Goal: Task Accomplishment & Management: Use online tool/utility

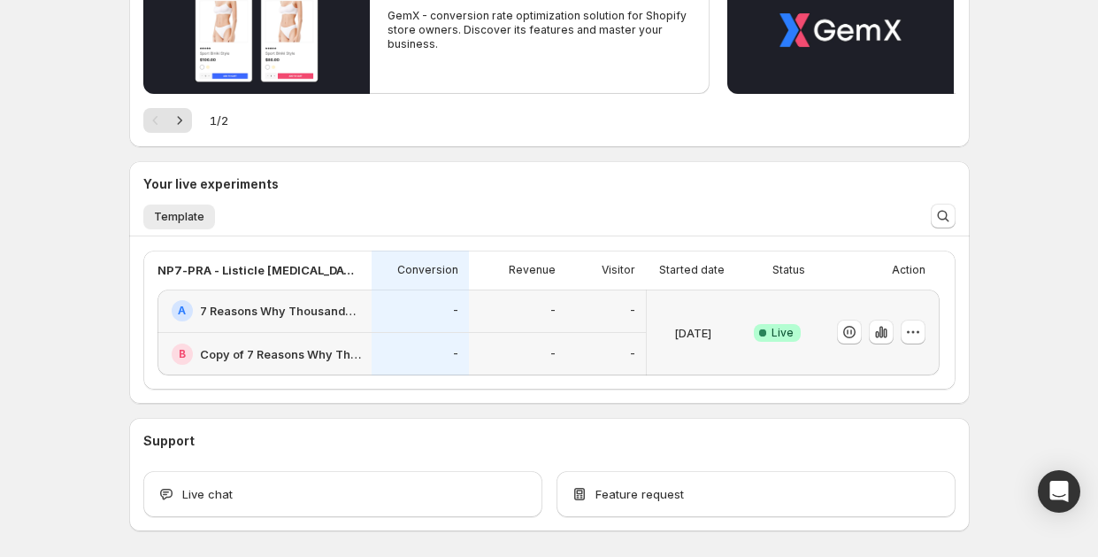
scroll to position [312, 0]
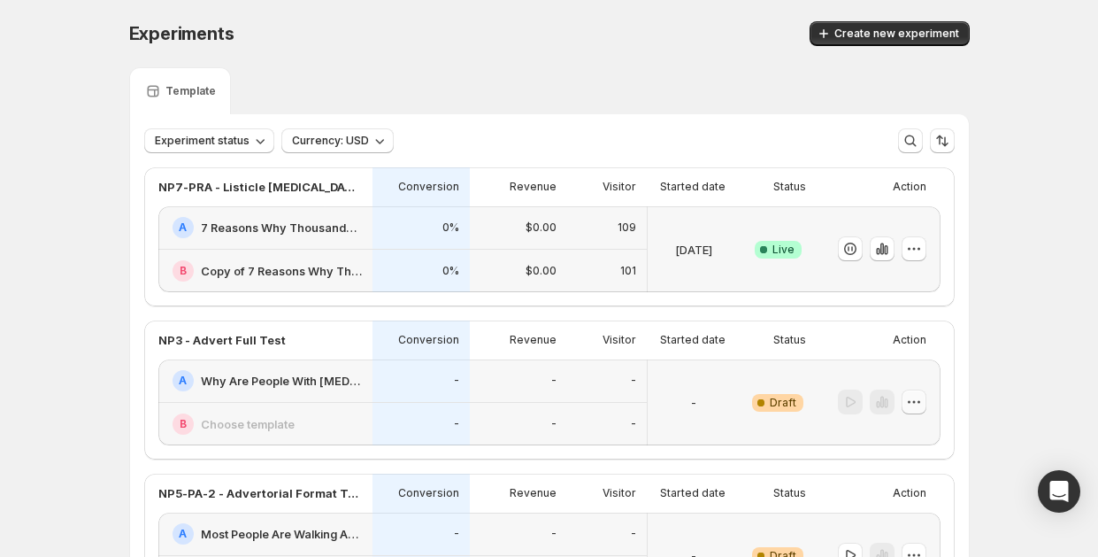
click at [923, 399] on icon "button" at bounding box center [914, 402] width 18 height 18
click at [895, 280] on span "Edit" at bounding box center [896, 275] width 19 height 14
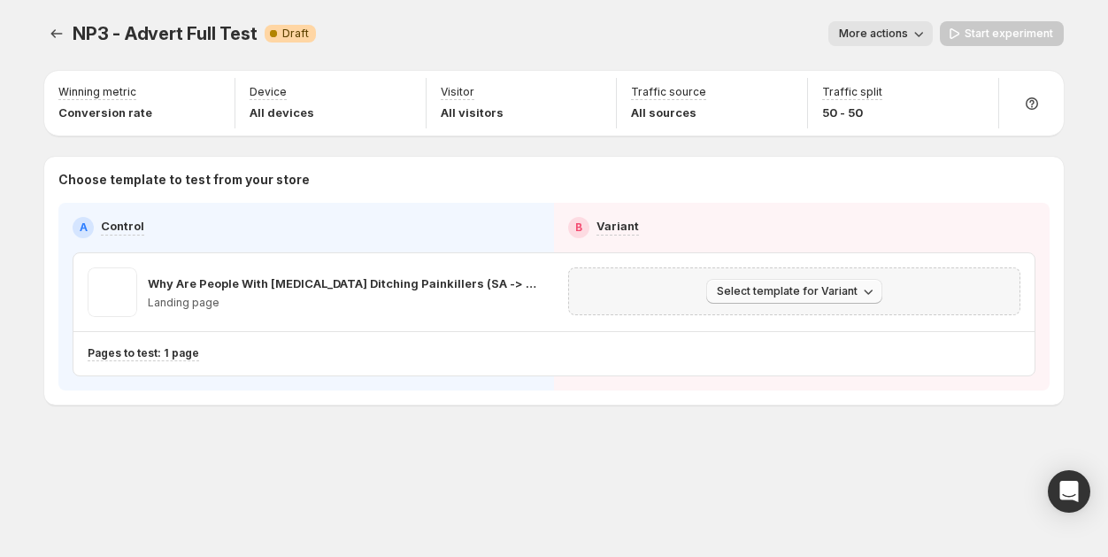
click at [836, 291] on span "Select template for Variant" at bounding box center [787, 291] width 141 height 14
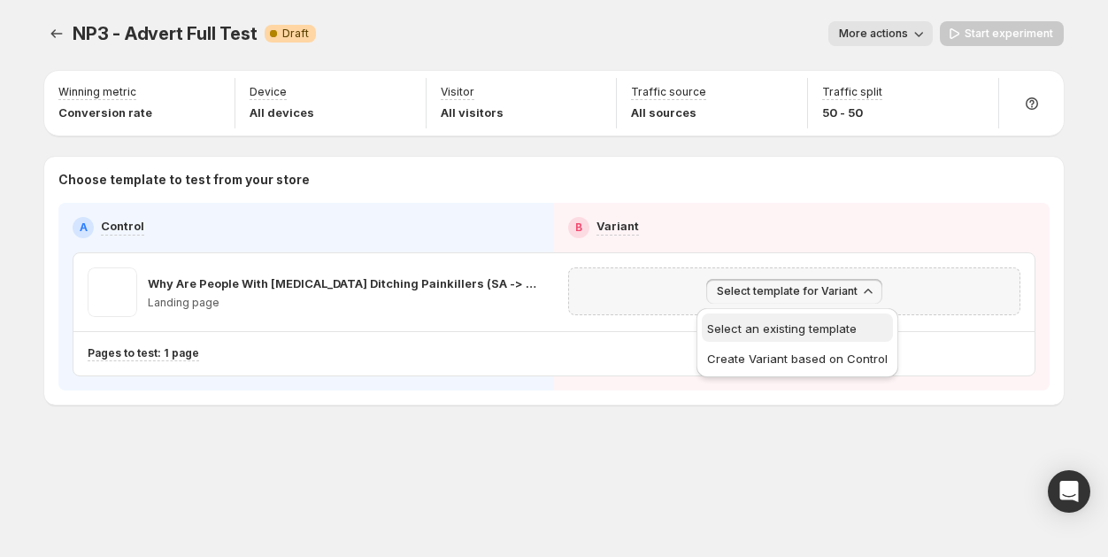
drag, startPoint x: 789, startPoint y: 357, endPoint x: 787, endPoint y: 319, distance: 38.1
click at [787, 319] on ul "Select an existing template Create Variant based on Control" at bounding box center [797, 342] width 191 height 58
click at [787, 319] on span "Select an existing template" at bounding box center [797, 328] width 180 height 18
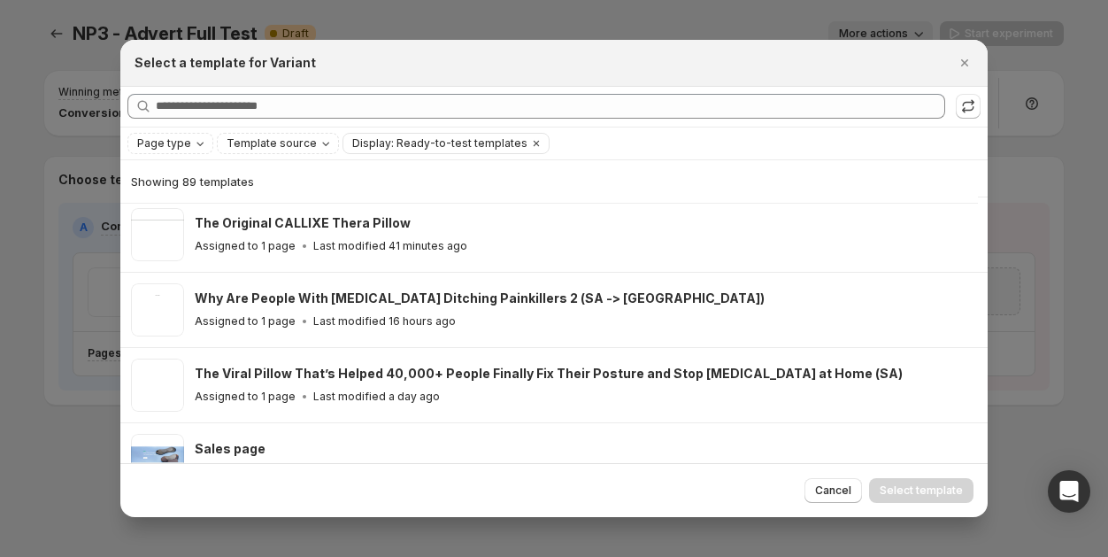
scroll to position [305, 0]
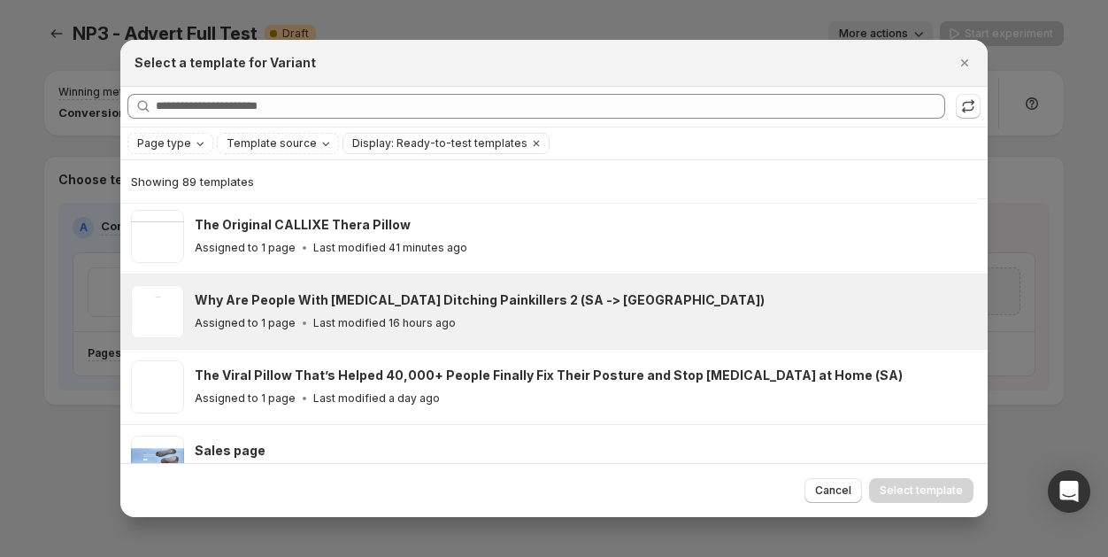
click at [508, 310] on div "Why Are People With Neck Pain Ditching Painkillers 2 (SA -> PA) Assigned to 1 p…" at bounding box center [583, 311] width 777 height 41
click at [905, 481] on button "Select template" at bounding box center [921, 490] width 104 height 25
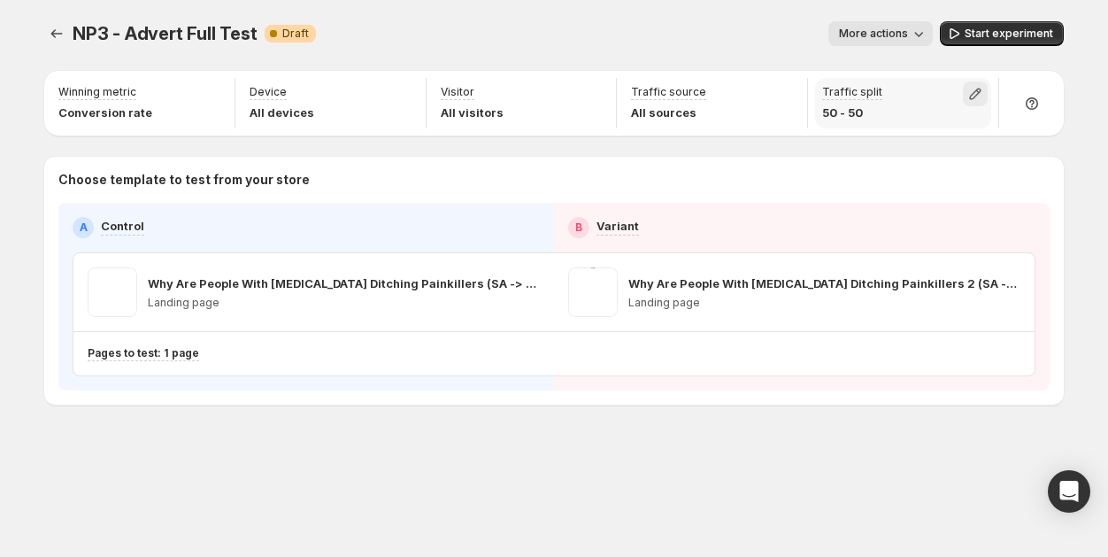
click at [968, 88] on icon "button" at bounding box center [975, 94] width 18 height 18
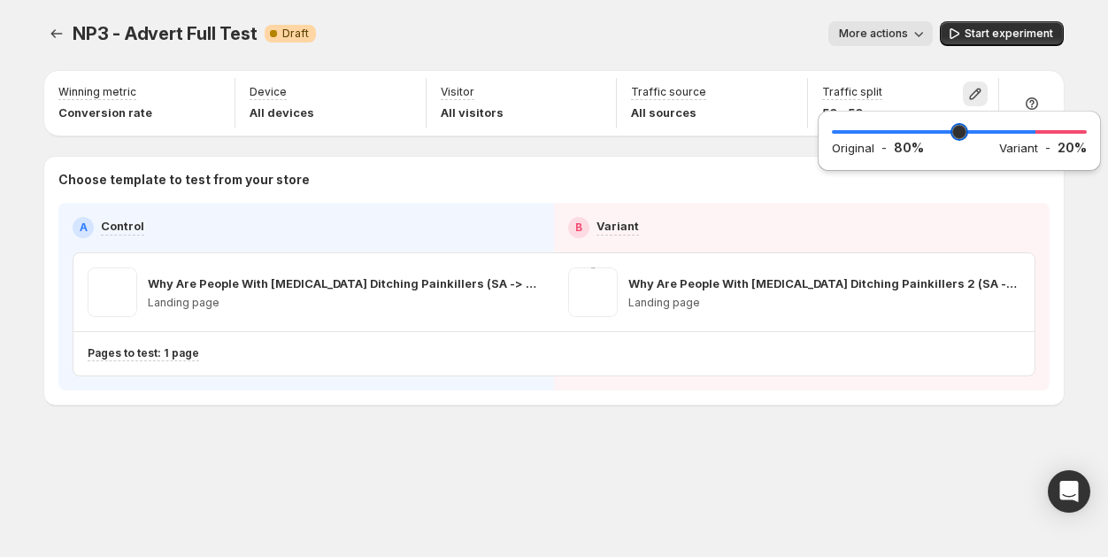
drag, startPoint x: 961, startPoint y: 134, endPoint x: 1032, endPoint y: 132, distance: 70.8
type input "**"
click at [1032, 132] on input "range" at bounding box center [959, 131] width 255 height 25
click at [798, 49] on div "NP3 - Advert Full Test. This page is ready NP3 - Advert Full Test Warning Compl…" at bounding box center [553, 33] width 1019 height 67
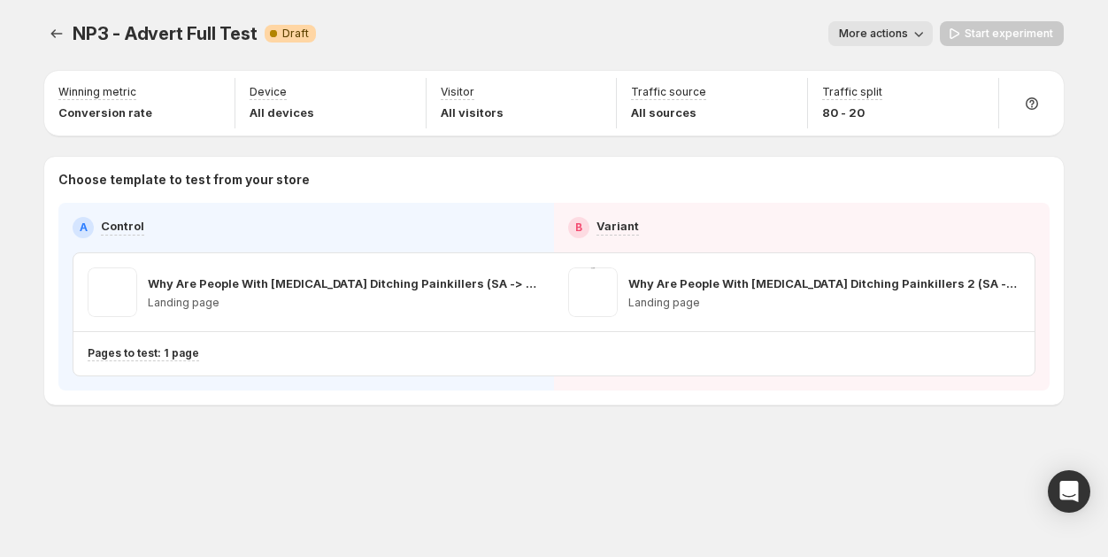
click at [882, 41] on button "More actions" at bounding box center [880, 33] width 104 height 25
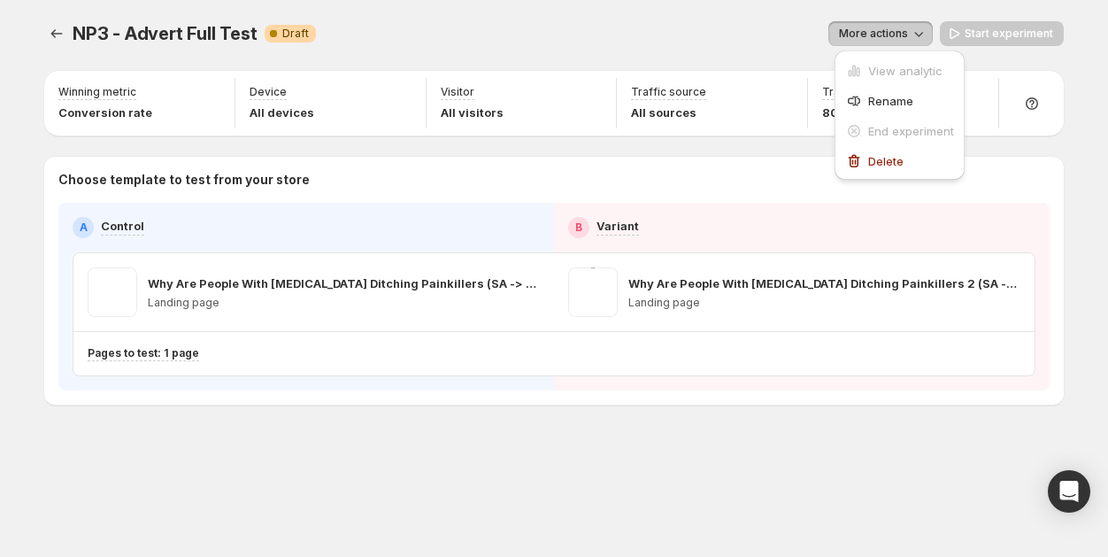
click at [882, 41] on button "More actions" at bounding box center [880, 33] width 104 height 25
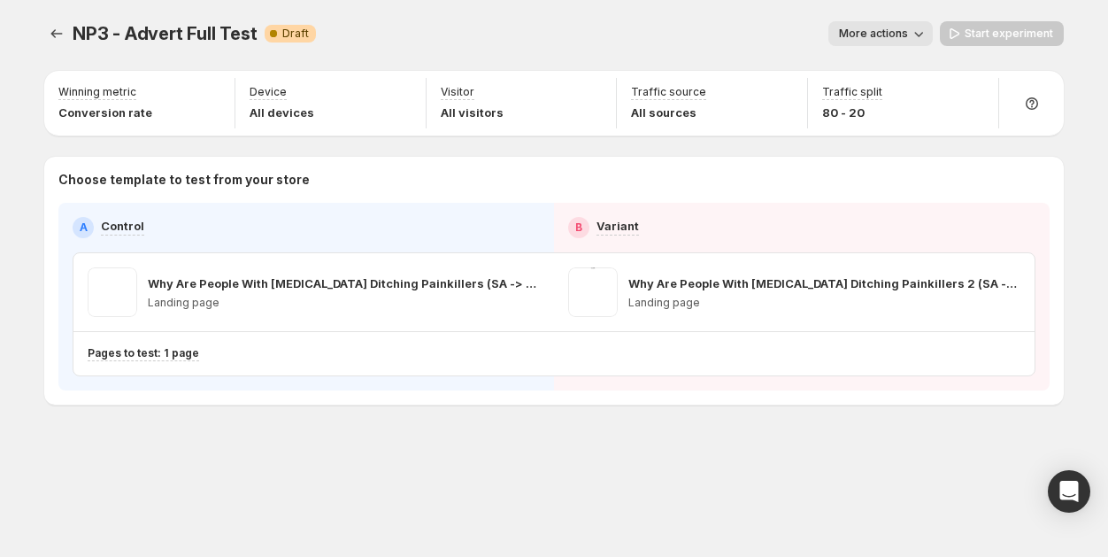
click at [231, 36] on span "NP3 - Advert Full Test" at bounding box center [165, 33] width 185 height 21
click at [64, 33] on icon "Experiments" at bounding box center [57, 34] width 18 height 18
click at [67, 39] on button "Experiments" at bounding box center [56, 33] width 25 height 25
click at [53, 36] on icon "Experiments" at bounding box center [57, 34] width 18 height 18
